Goal: Task Accomplishment & Management: Use online tool/utility

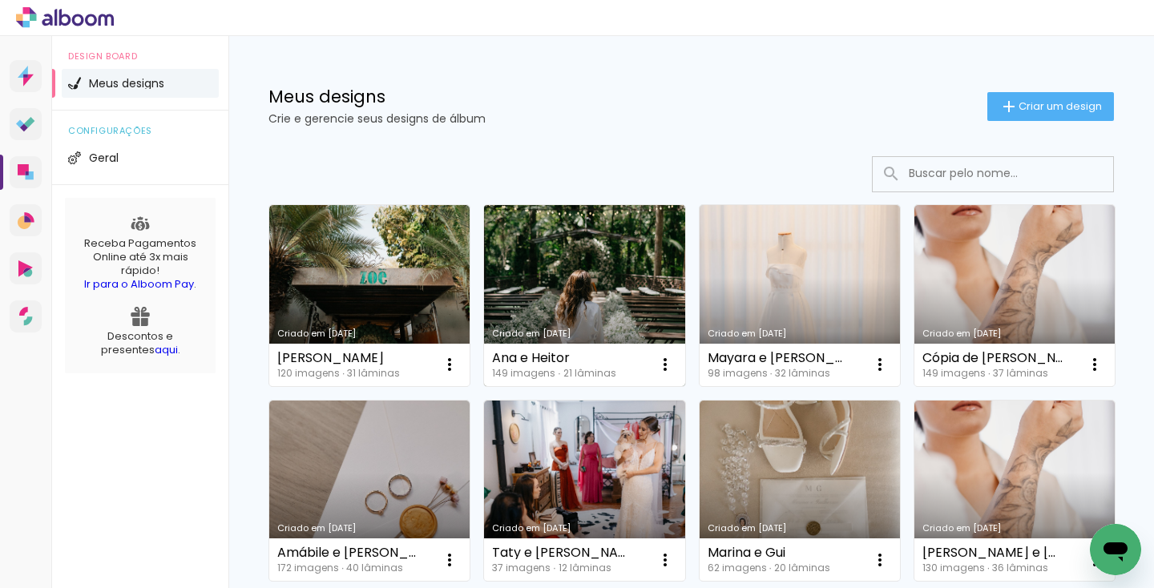
click at [556, 276] on link "Criado em [DATE]" at bounding box center [584, 295] width 200 height 181
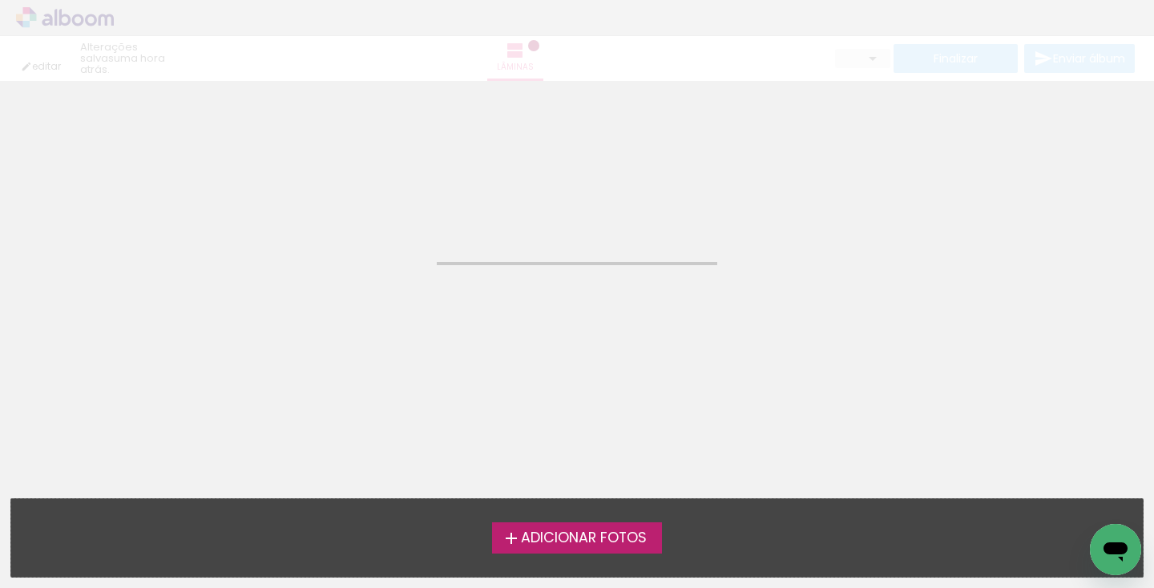
click at [556, 276] on neon-animated-pages "Confirmar Cancelar" at bounding box center [577, 334] width 1154 height 507
